Goal: Task Accomplishment & Management: Complete application form

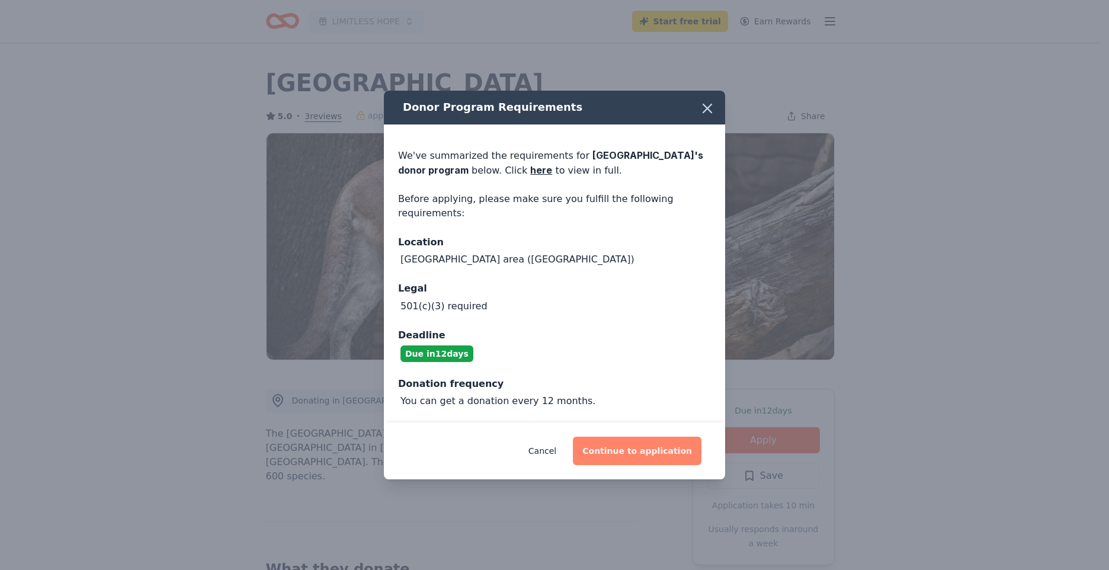
click at [641, 458] on button "Continue to application" at bounding box center [637, 451] width 129 height 28
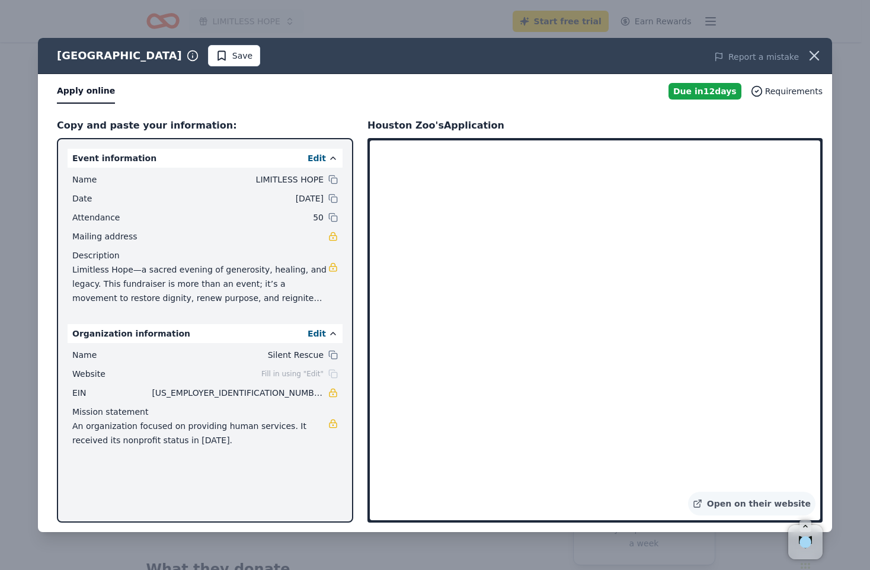
click at [245, 281] on span "Limitless Hope—a sacred evening of generosity, healing, and legacy. This fundra…" at bounding box center [200, 284] width 256 height 43
drag, startPoint x: 325, startPoint y: 301, endPoint x: 85, endPoint y: 278, distance: 241.7
click at [99, 284] on span "Limitless Hope—a sacred evening of generosity, healing, and legacy. This fundra…" at bounding box center [200, 284] width 256 height 43
click at [100, 54] on div "Houston Zoo" at bounding box center [119, 55] width 125 height 19
click at [98, 52] on div "Houston Zoo" at bounding box center [119, 55] width 125 height 19
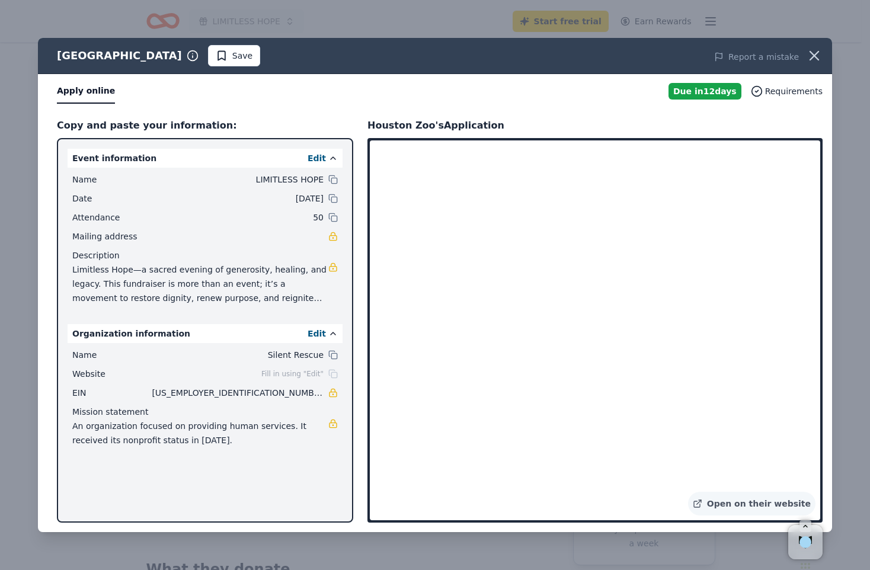
click at [98, 52] on div "Houston Zoo" at bounding box center [119, 55] width 125 height 19
click at [313, 414] on div "Mission statement" at bounding box center [204, 412] width 265 height 14
click at [293, 543] on div "Houston Zoo Save Report a mistake Apply online Due in 12 days Requirements Copy…" at bounding box center [435, 285] width 870 height 570
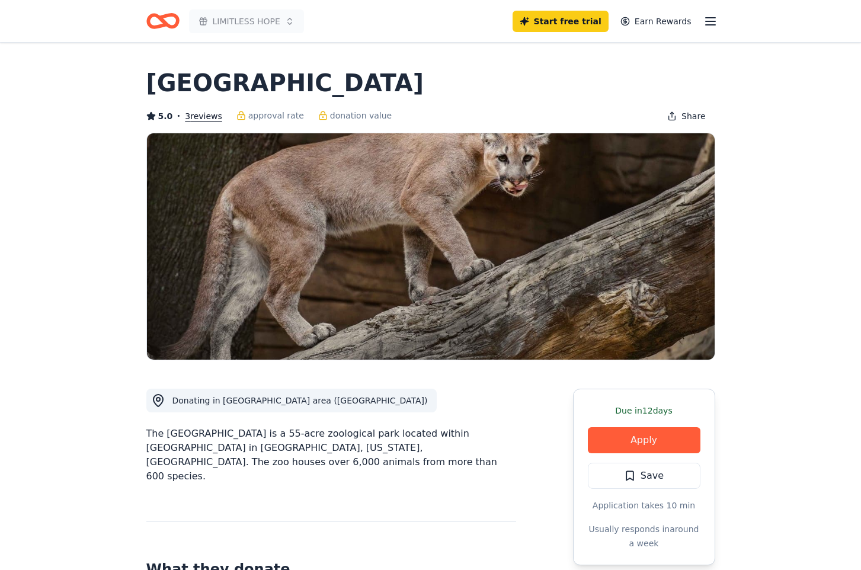
click at [412, 268] on img at bounding box center [431, 246] width 568 height 226
click at [649, 446] on button "Apply" at bounding box center [644, 440] width 113 height 26
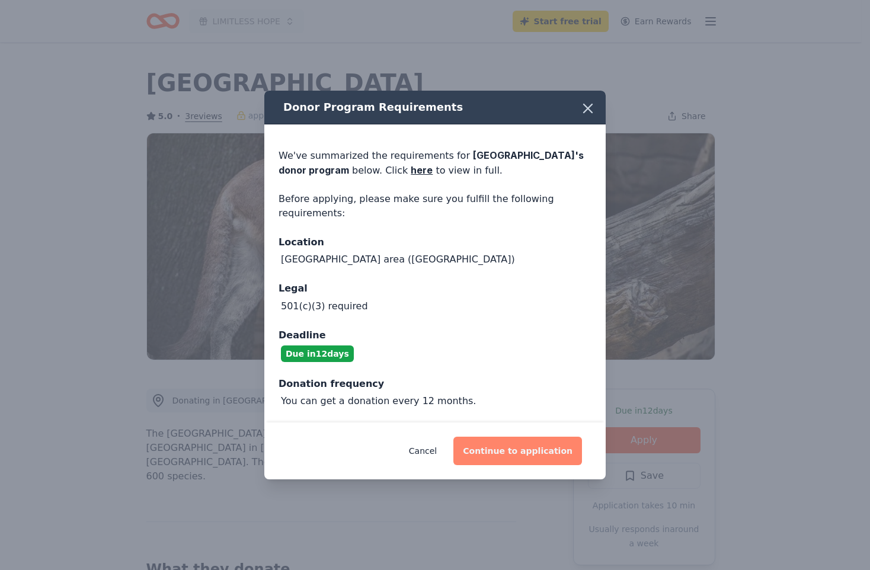
click at [511, 460] on button "Continue to application" at bounding box center [517, 451] width 129 height 28
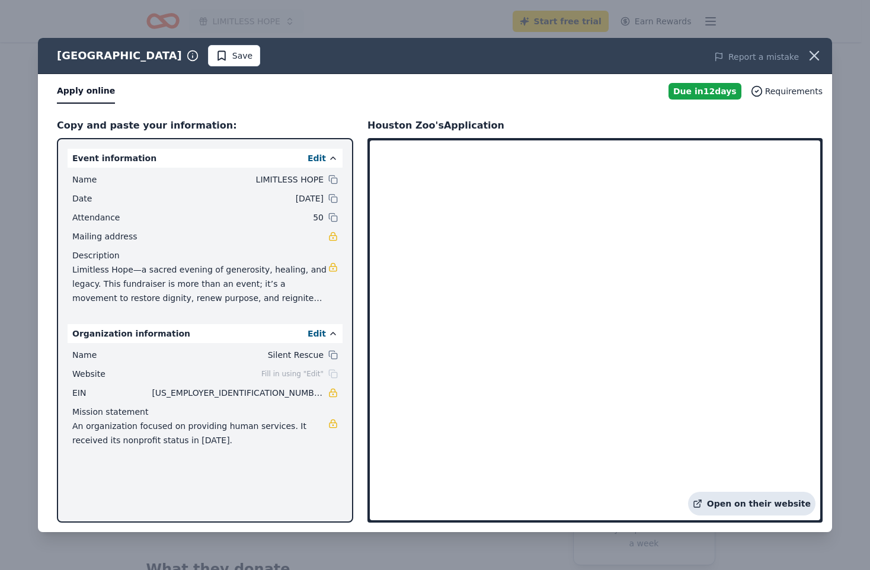
click at [724, 500] on link "Open on their website" at bounding box center [751, 504] width 127 height 24
click at [810, 55] on icon "button" at bounding box center [814, 55] width 17 height 17
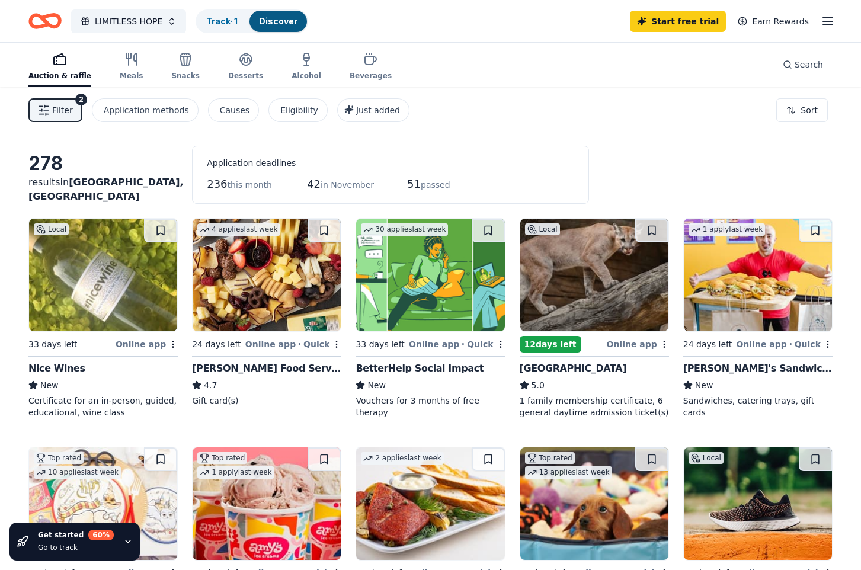
click at [769, 344] on div "Online app • Quick" at bounding box center [784, 344] width 97 height 15
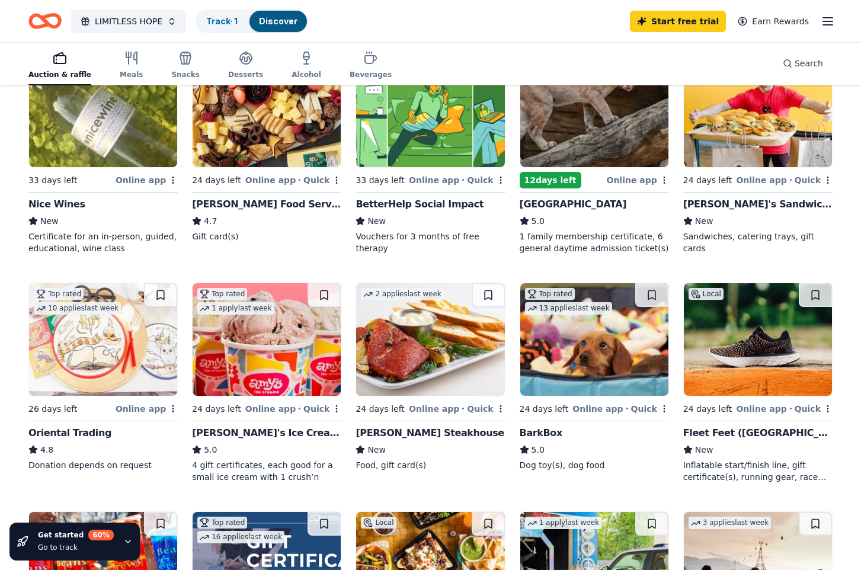
scroll to position [178, 0]
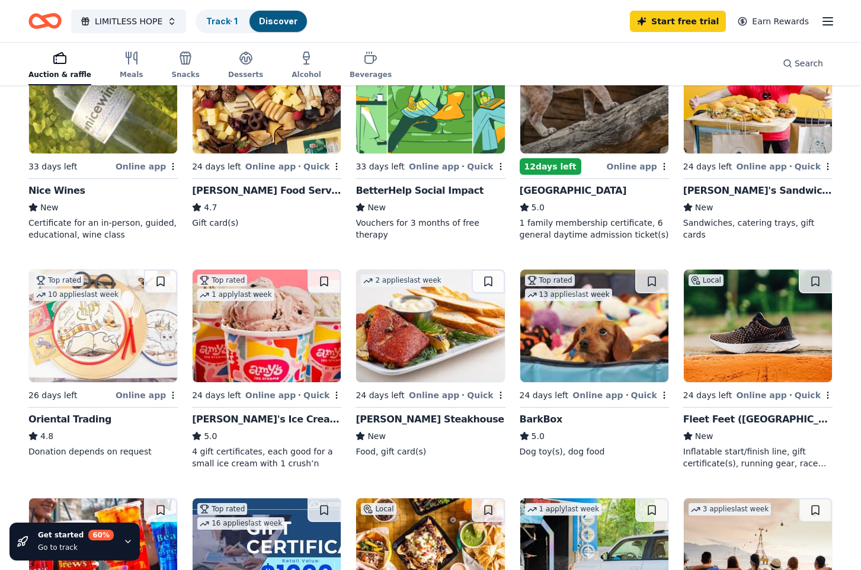
click at [432, 396] on div "Online app • Quick" at bounding box center [457, 395] width 97 height 15
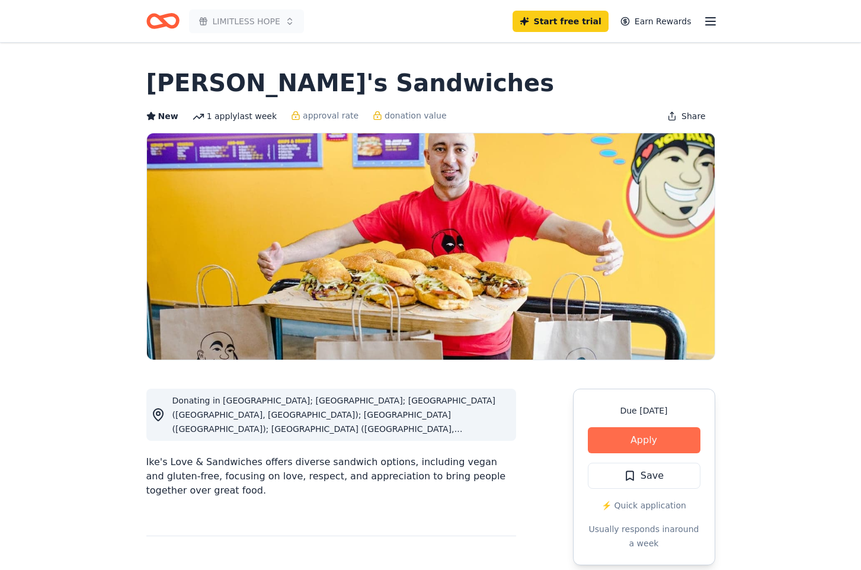
click at [616, 434] on button "Apply" at bounding box center [644, 440] width 113 height 26
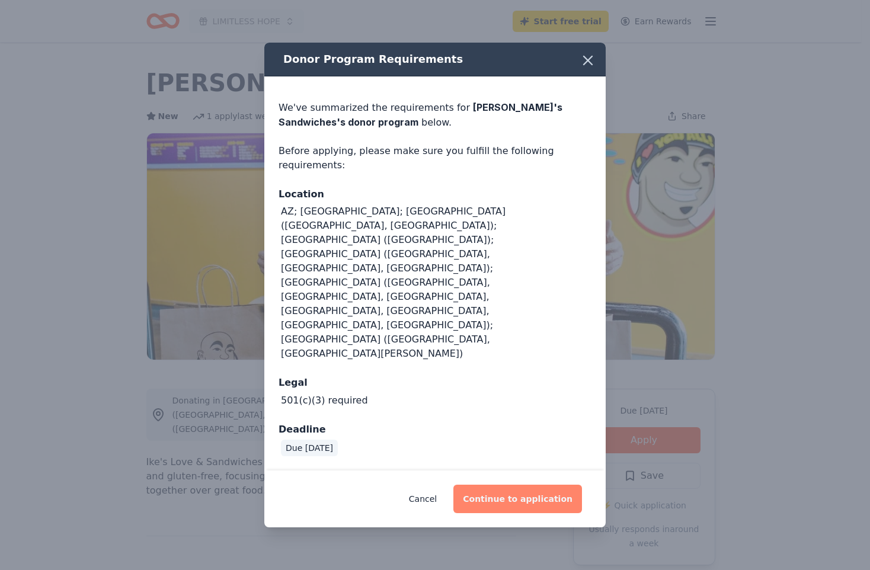
click at [510, 485] on button "Continue to application" at bounding box center [517, 499] width 129 height 28
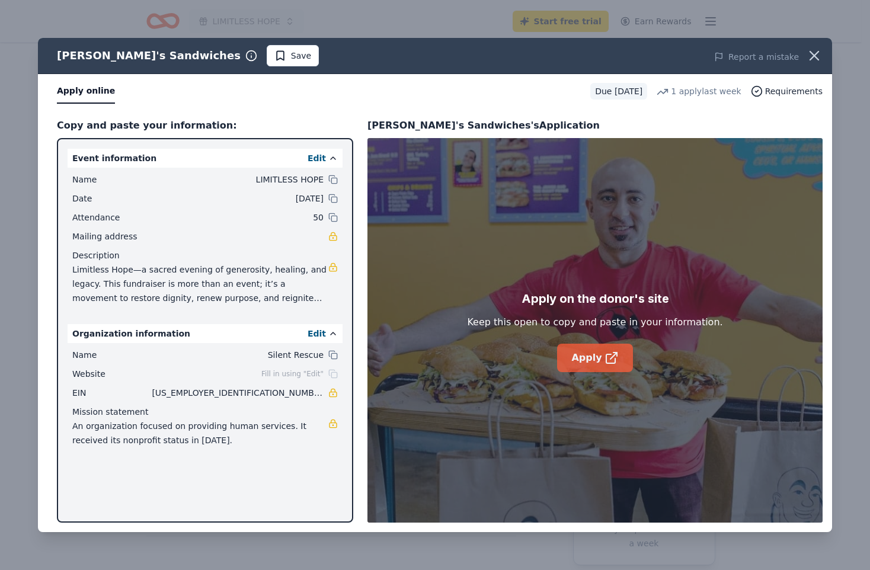
click at [591, 358] on link "Apply" at bounding box center [594, 358] width 75 height 28
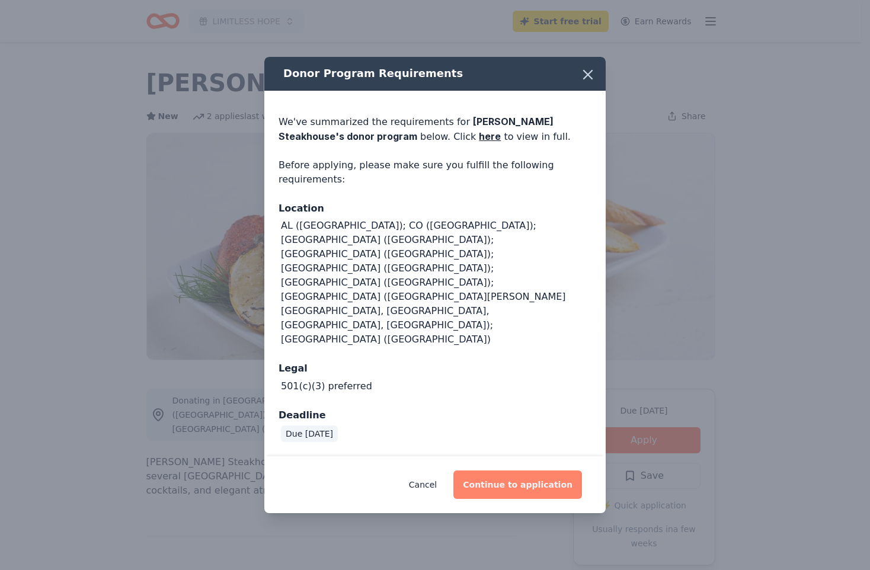
click at [502, 471] on button "Continue to application" at bounding box center [517, 485] width 129 height 28
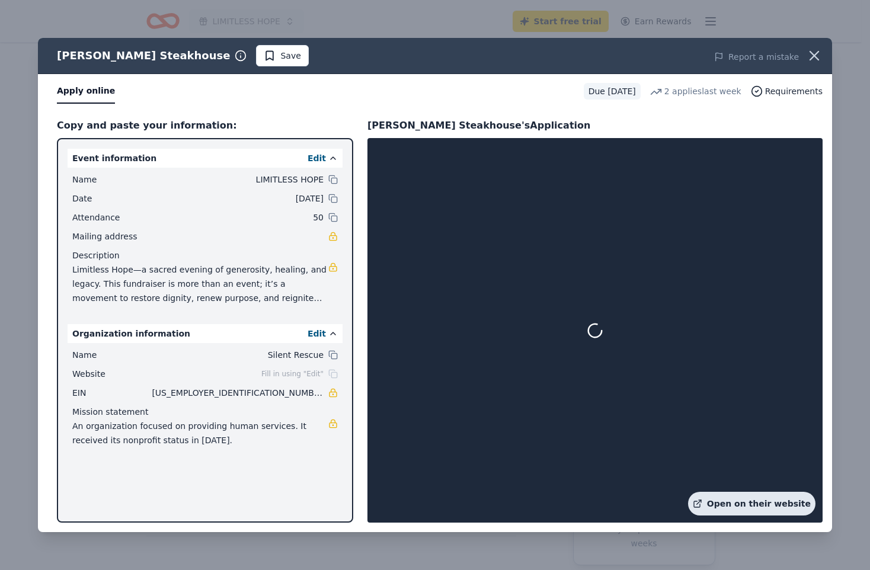
click at [771, 503] on link "Open on their website" at bounding box center [751, 504] width 127 height 24
